Goal: Information Seeking & Learning: Learn about a topic

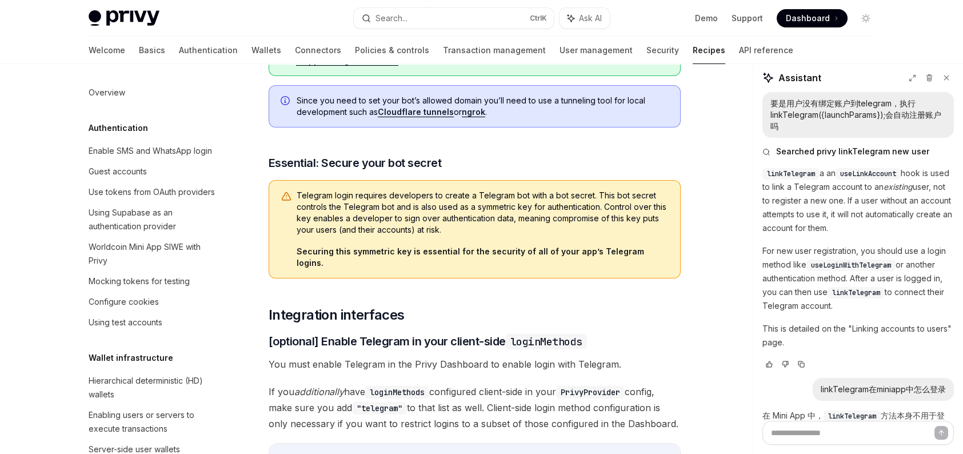
scroll to position [686, 0]
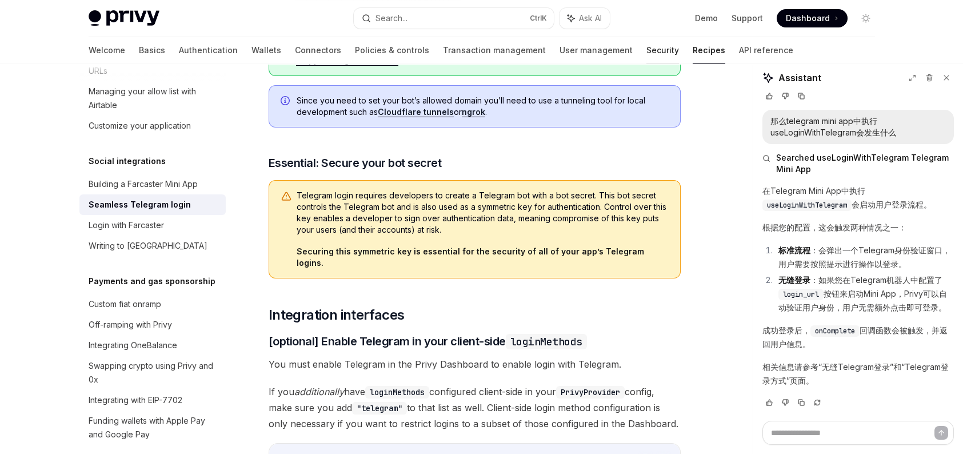
click at [646, 58] on link "Security" at bounding box center [662, 50] width 33 height 27
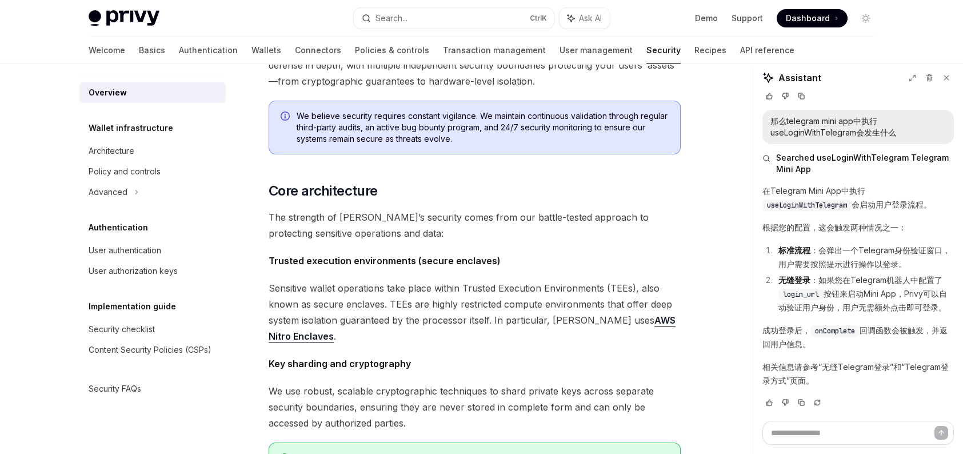
scroll to position [571, 0]
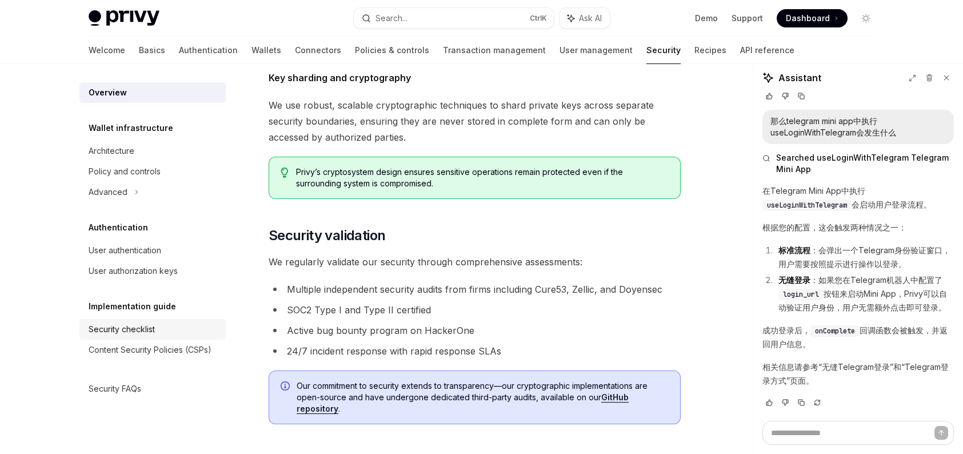
click at [167, 321] on link "Security checklist" at bounding box center [152, 329] width 146 height 21
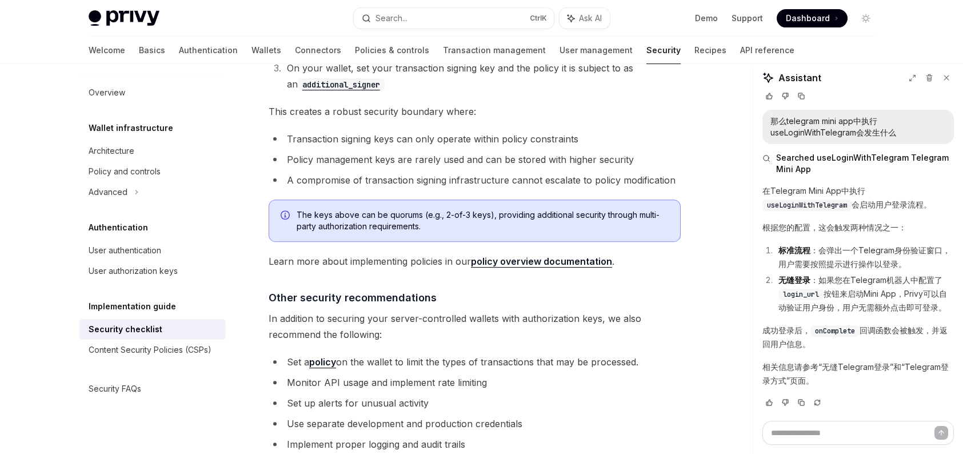
scroll to position [2650, 0]
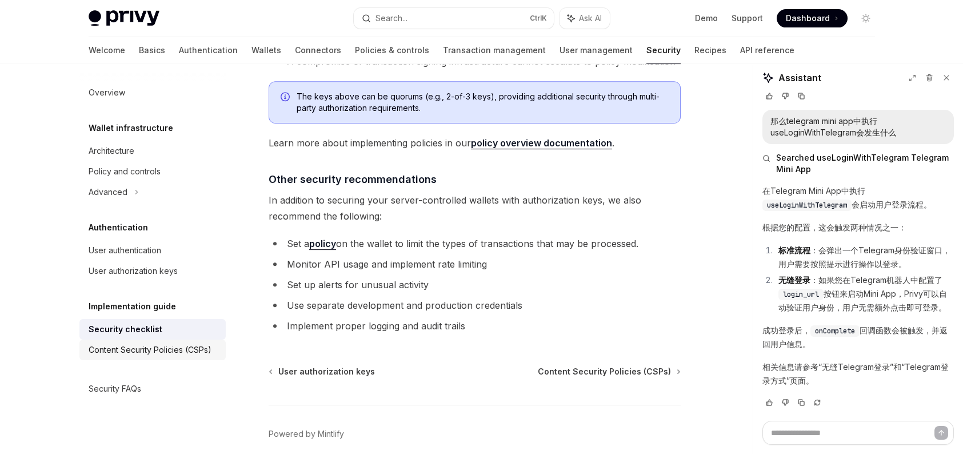
click at [193, 348] on div "Content Security Policies (CSPs)" at bounding box center [150, 350] width 123 height 14
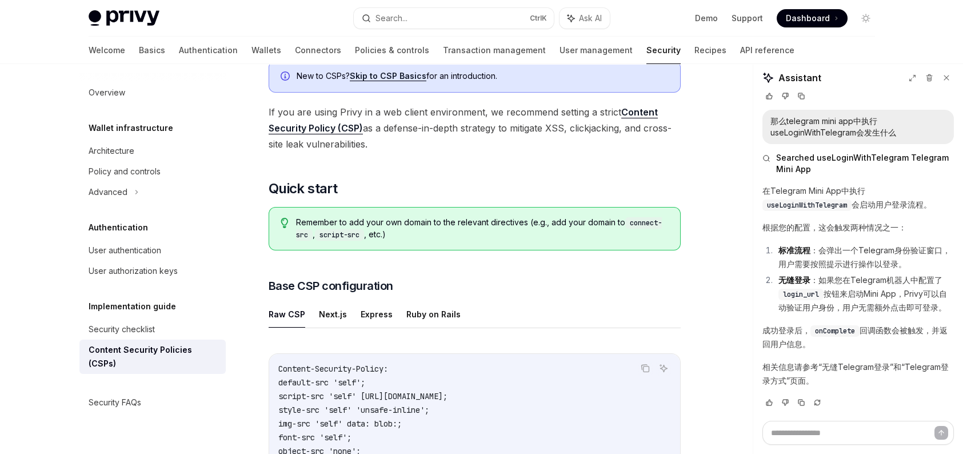
scroll to position [171, 0]
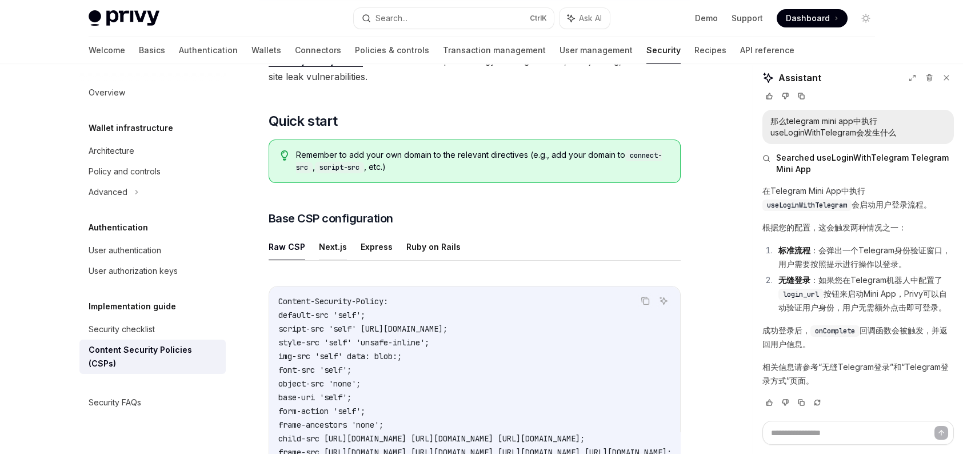
click at [338, 243] on button "Next.js" at bounding box center [333, 246] width 28 height 27
type textarea "*"
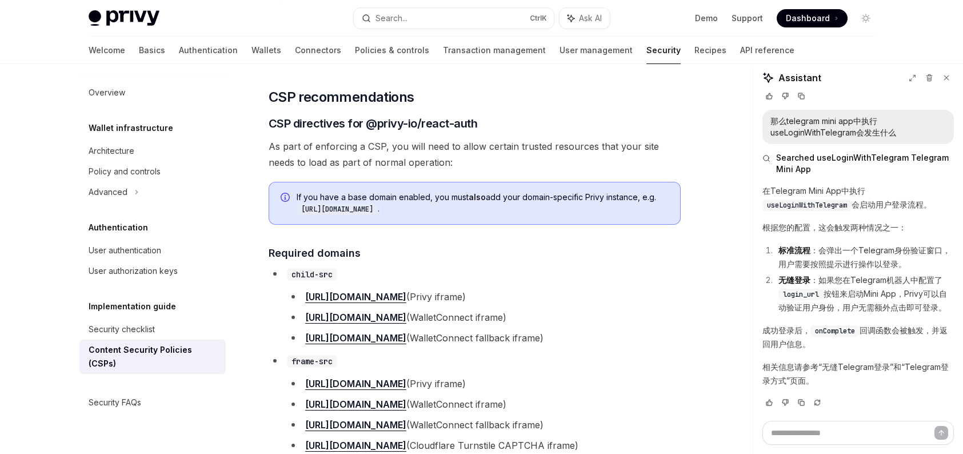
scroll to position [857, 0]
